Goal: Find specific page/section: Find specific page/section

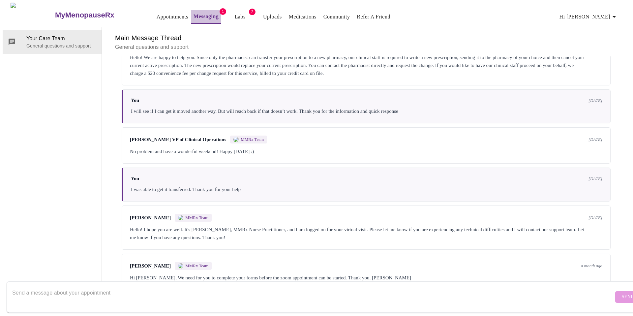
click at [194, 12] on link "Messaging" at bounding box center [206, 16] width 25 height 9
click at [157, 14] on link "Appointments" at bounding box center [173, 16] width 32 height 9
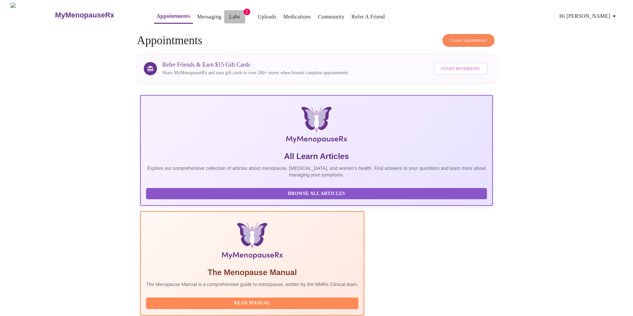
click at [229, 14] on link "Labs" at bounding box center [234, 16] width 11 height 9
